Goal: Check status: Check status

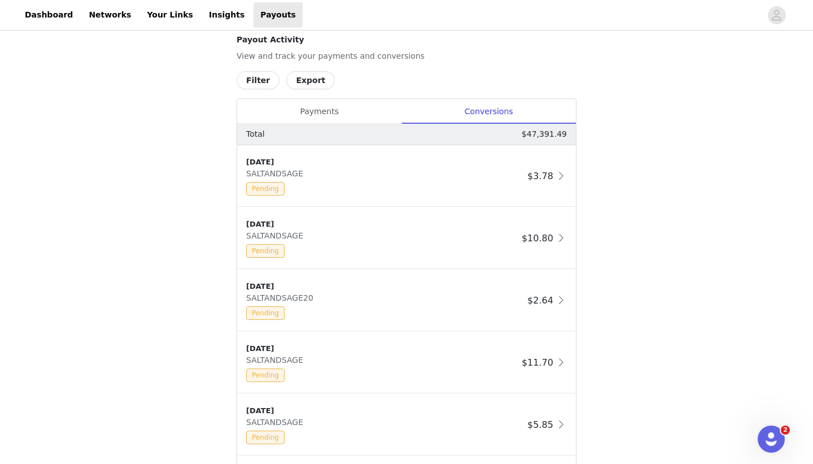
scroll to position [592, 0]
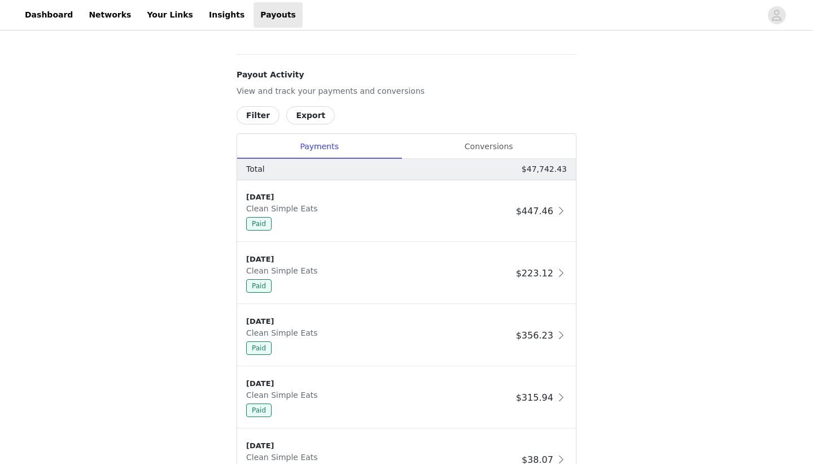
scroll to position [594, 0]
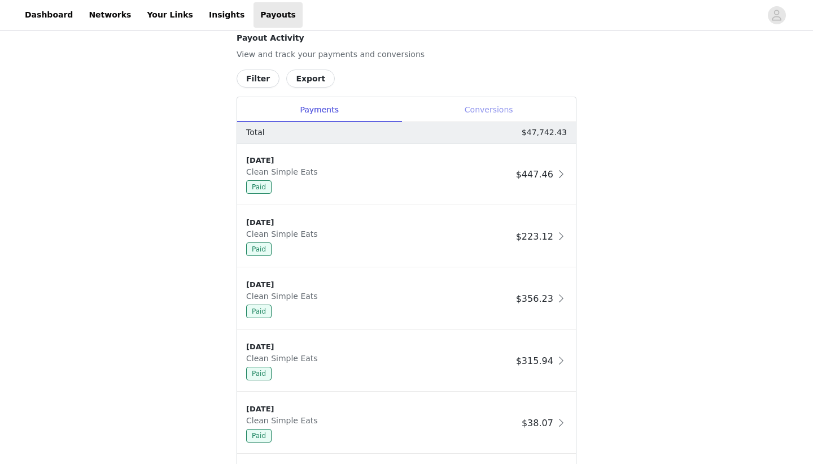
click at [501, 102] on div "Conversions" at bounding box center [489, 109] width 174 height 25
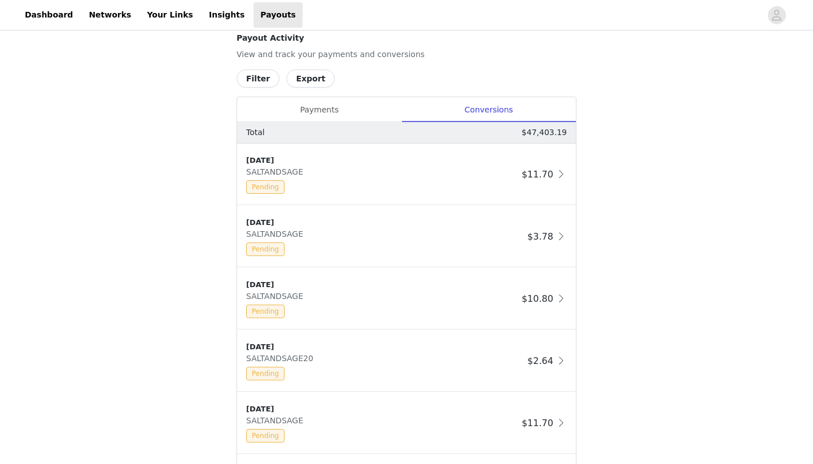
click at [246, 79] on button "Filter" at bounding box center [258, 78] width 43 height 18
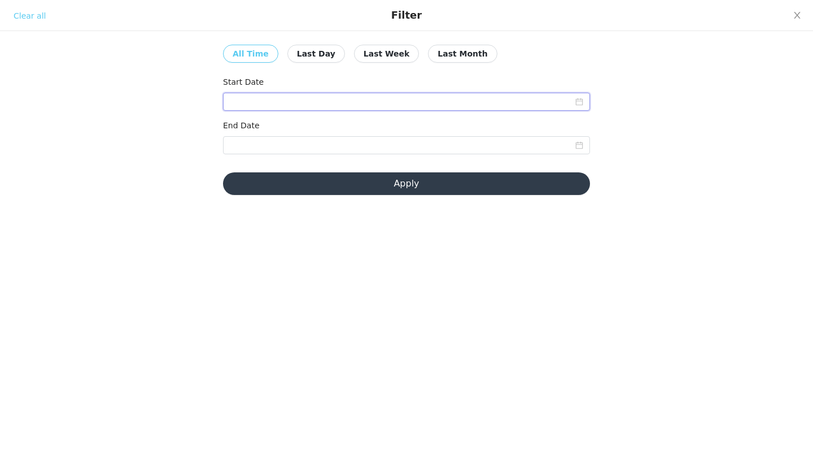
click at [247, 104] on input at bounding box center [406, 102] width 367 height 18
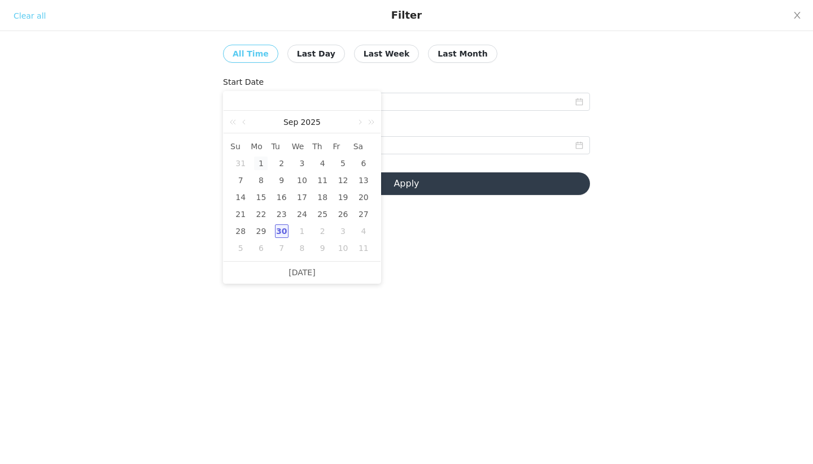
click at [259, 163] on div "1" at bounding box center [261, 163] width 14 height 14
type input "[DATE]"
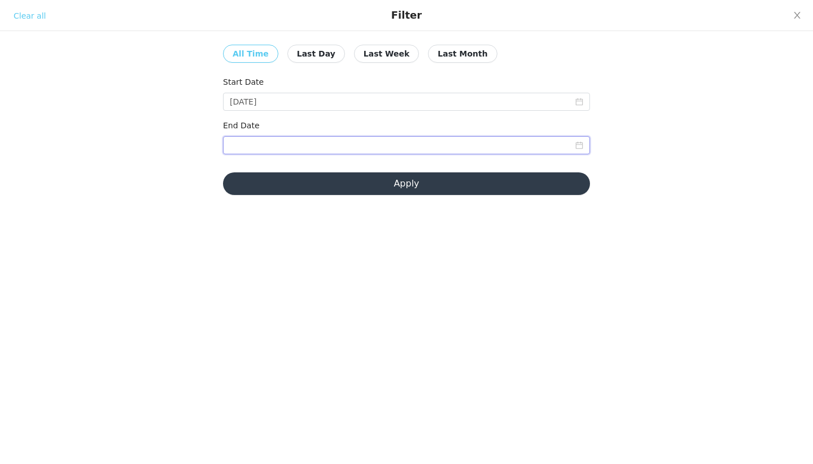
click at [255, 139] on input at bounding box center [406, 145] width 367 height 18
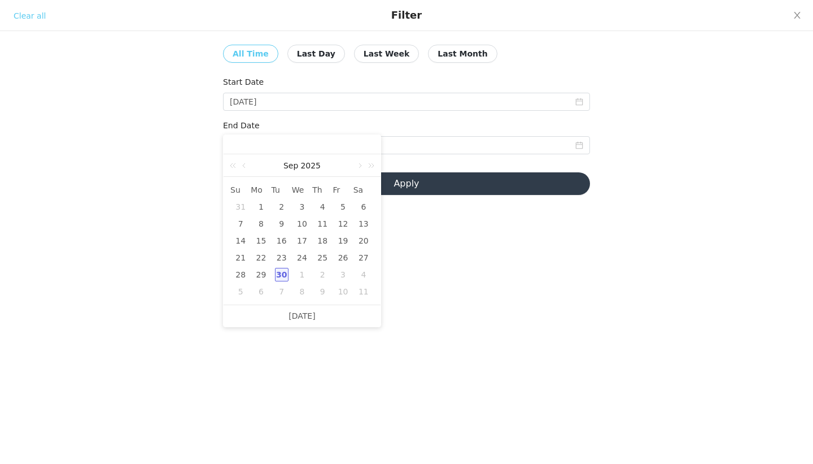
click at [283, 277] on div "30" at bounding box center [282, 275] width 14 height 14
type input "[DATE]"
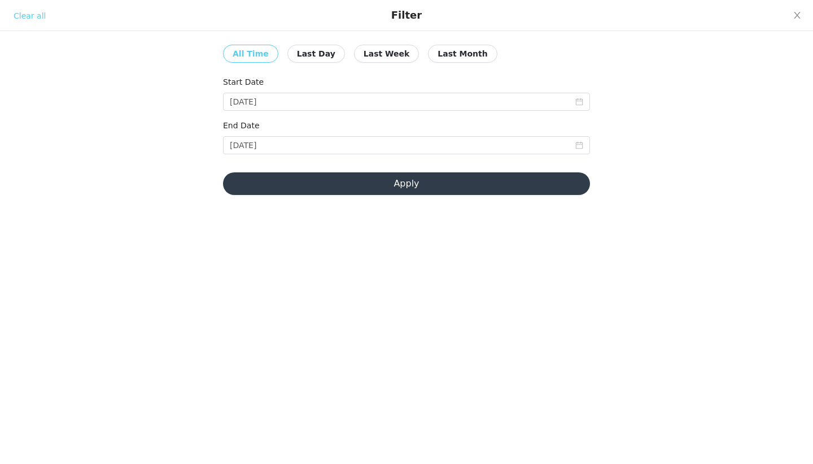
click at [290, 191] on button "Apply" at bounding box center [406, 183] width 367 height 23
